Goal: Information Seeking & Learning: Understand process/instructions

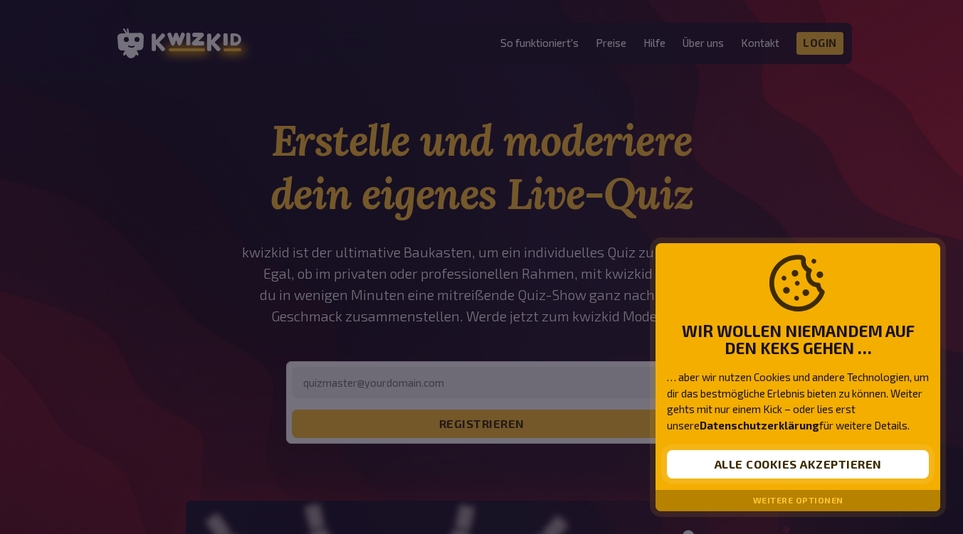
click at [865, 458] on button "Alle Cookies akzeptieren" at bounding box center [798, 464] width 262 height 28
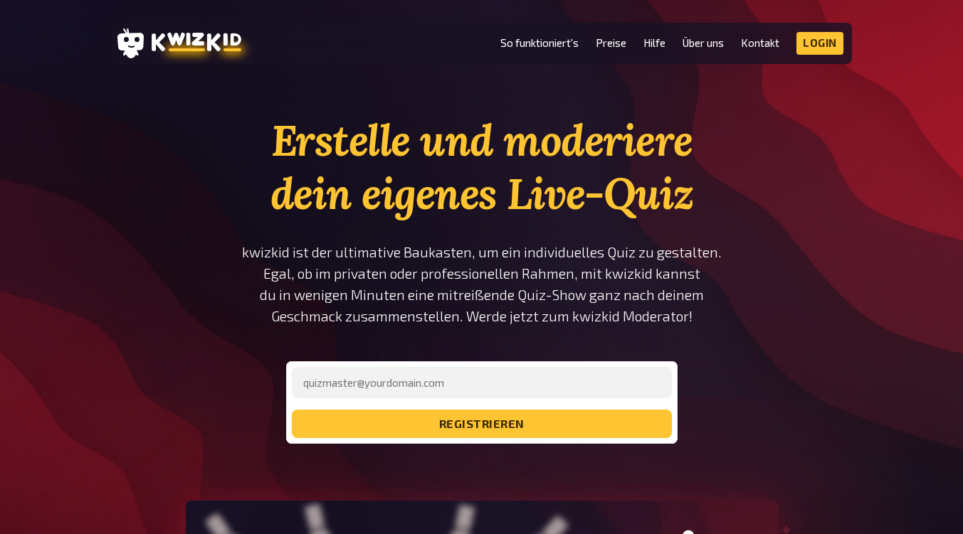
click at [904, 306] on div "Erstelle und moderiere dein eigenes Live-Quiz kwizkid ist der ultimative Baukas…" at bounding box center [481, 513] width 963 height 798
click at [616, 41] on link "Preise" at bounding box center [611, 43] width 31 height 12
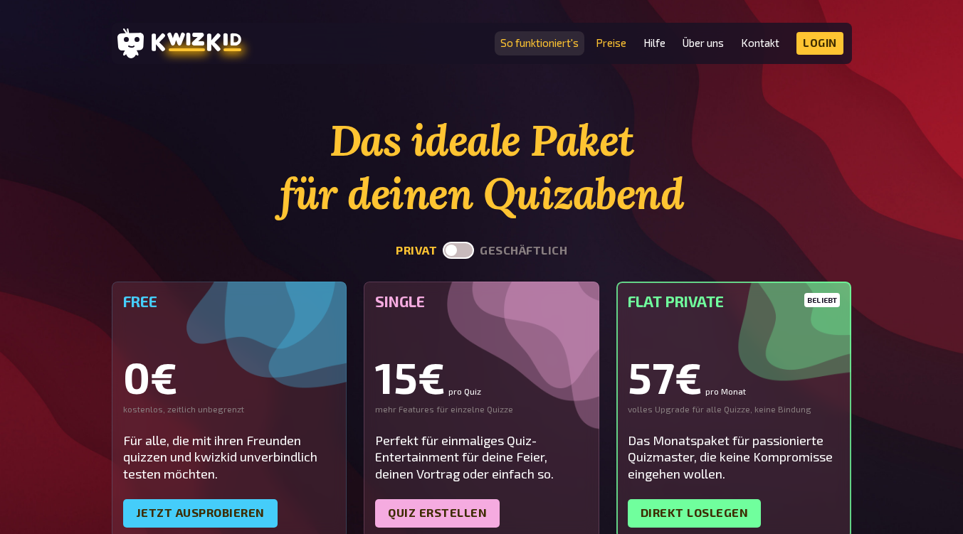
click at [549, 41] on link "So funktioniert's" at bounding box center [539, 43] width 78 height 12
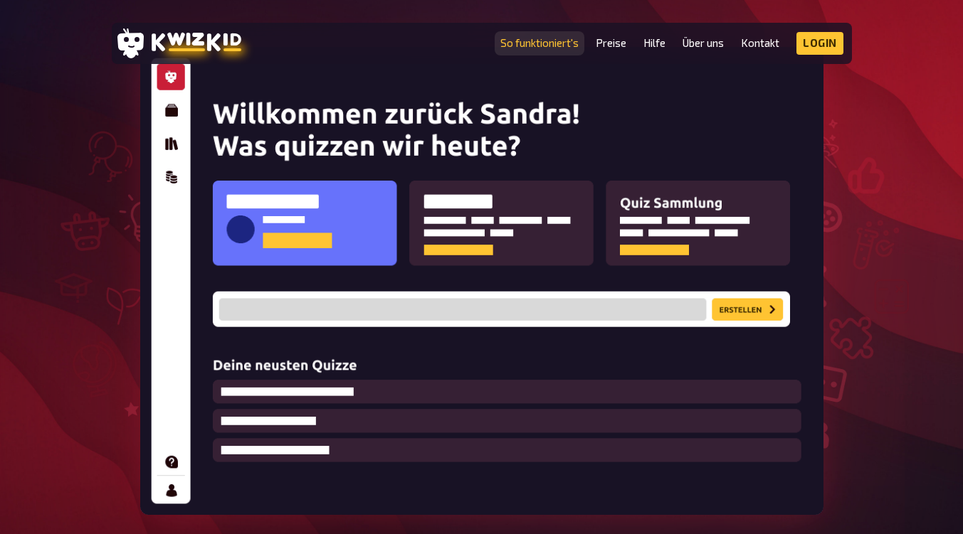
scroll to position [253, 0]
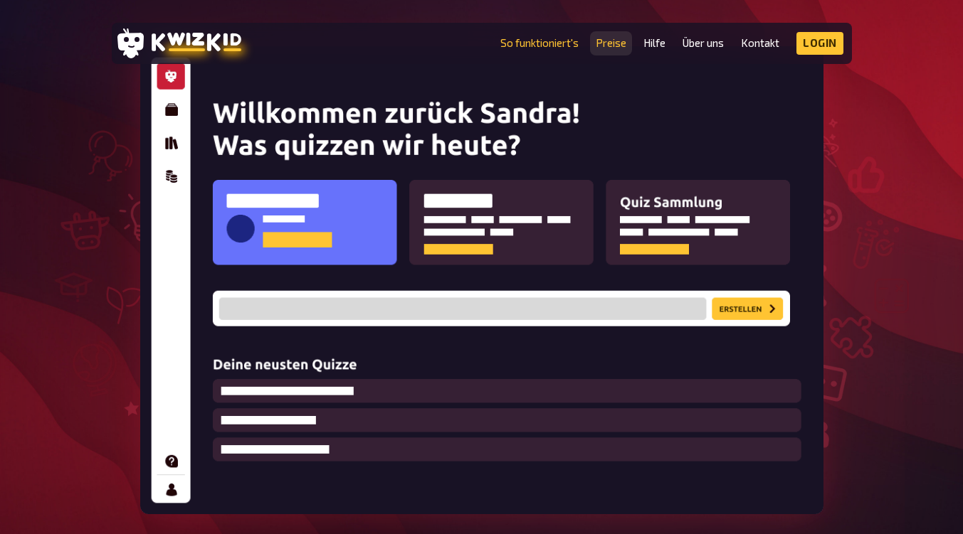
click at [611, 41] on link "Preise" at bounding box center [611, 43] width 31 height 12
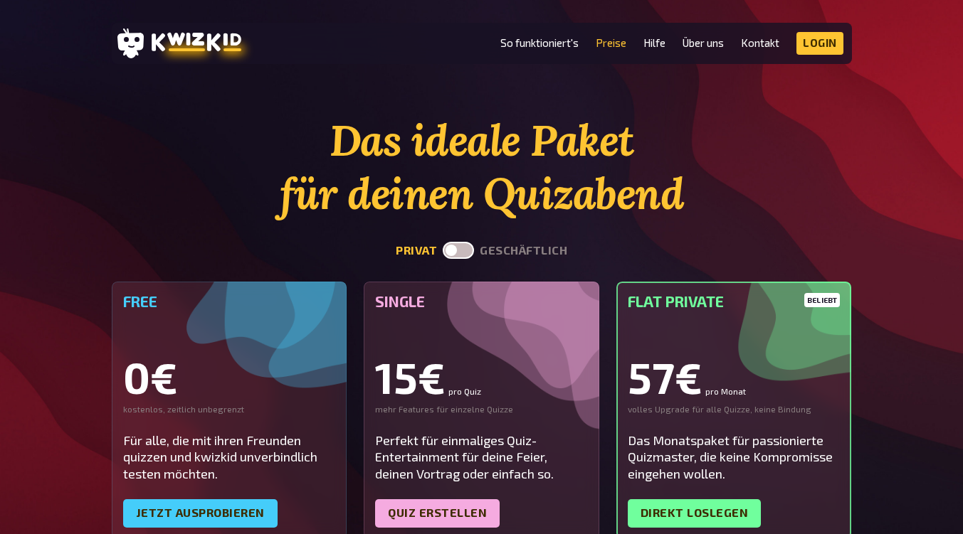
click at [456, 246] on label at bounding box center [458, 250] width 31 height 17
click at [443, 242] on input "checkbox" at bounding box center [442, 241] width 1 height 1
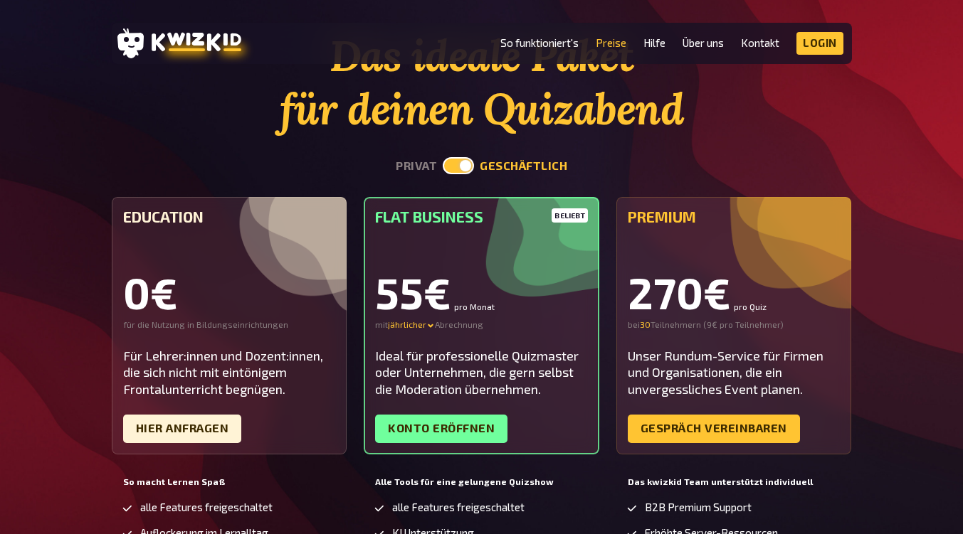
scroll to position [78, 0]
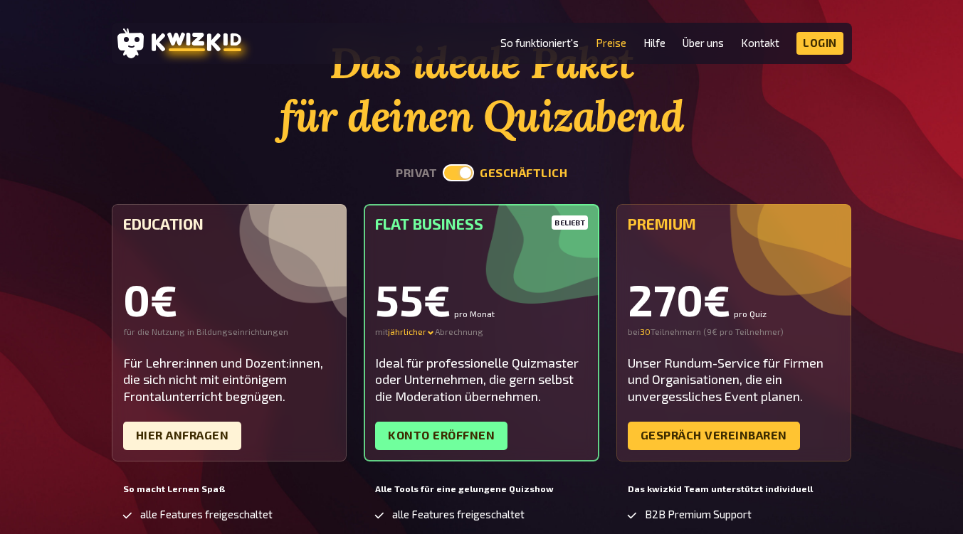
click at [452, 175] on label at bounding box center [458, 172] width 31 height 17
click at [443, 164] on input "checkbox" at bounding box center [442, 164] width 1 height 1
checkbox input "false"
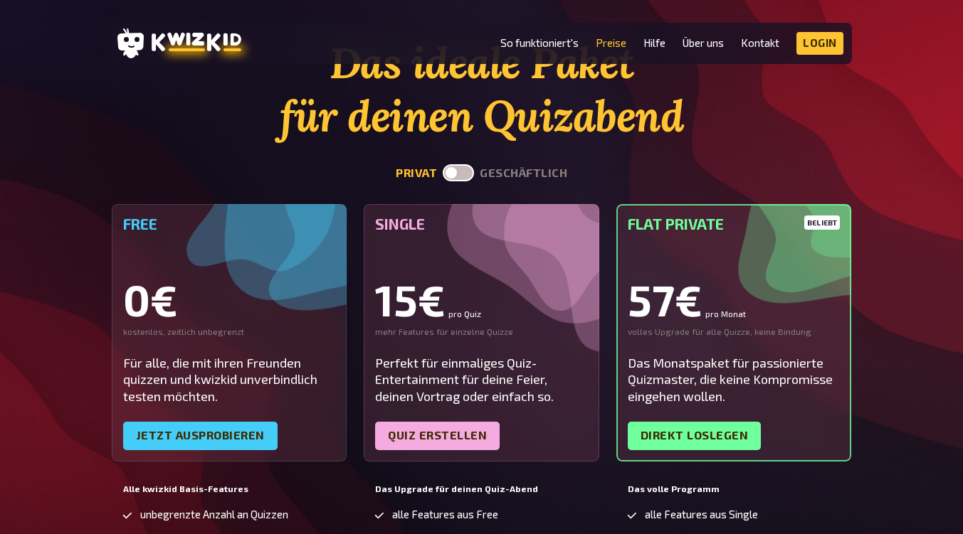
scroll to position [0, 0]
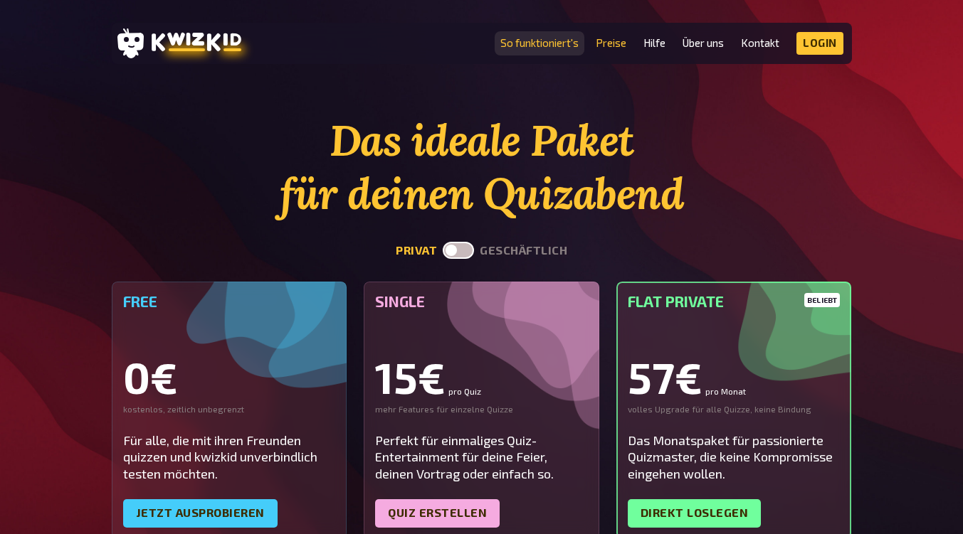
click at [533, 41] on link "So funktioniert's" at bounding box center [539, 43] width 78 height 12
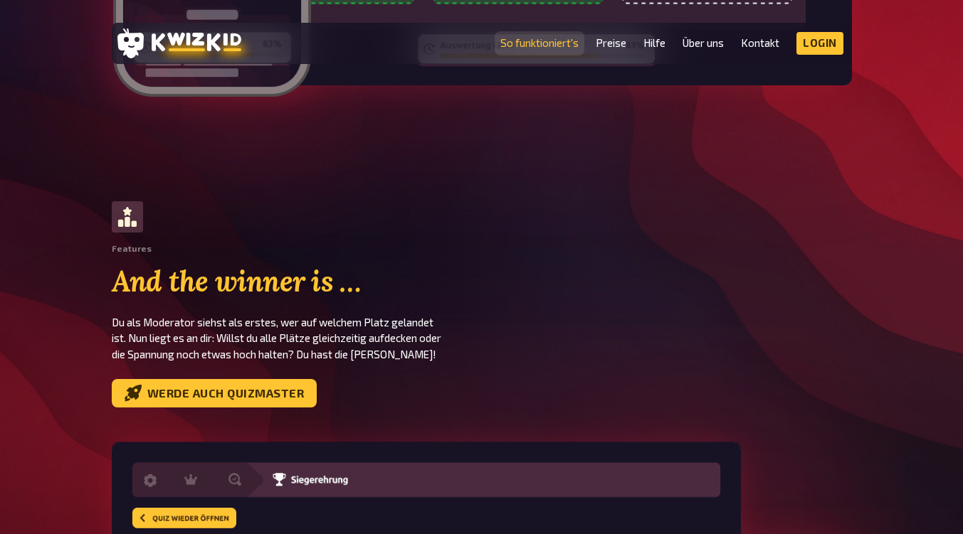
scroll to position [3651, 0]
